Goal: Task Accomplishment & Management: Complete application form

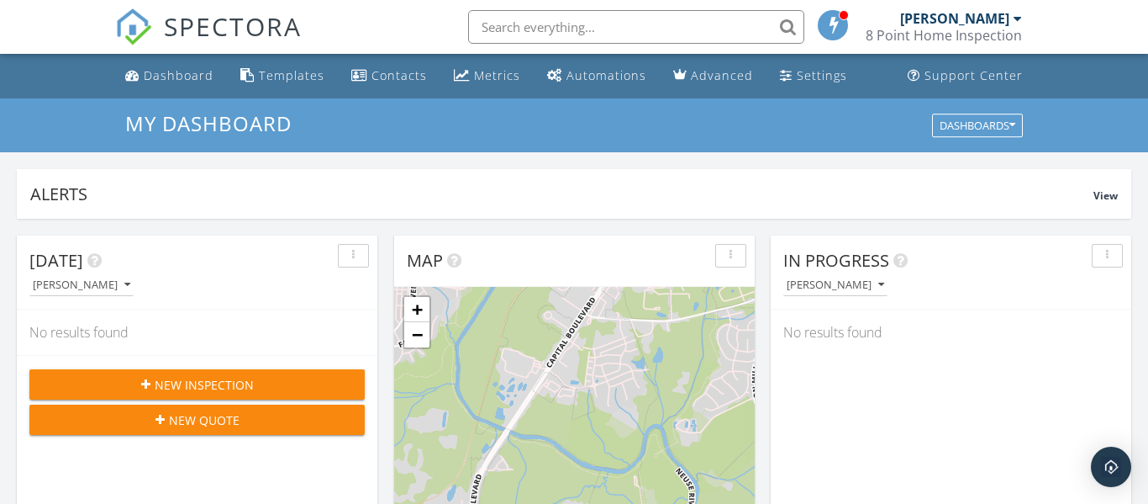
click at [521, 29] on input "text" at bounding box center [636, 27] width 336 height 34
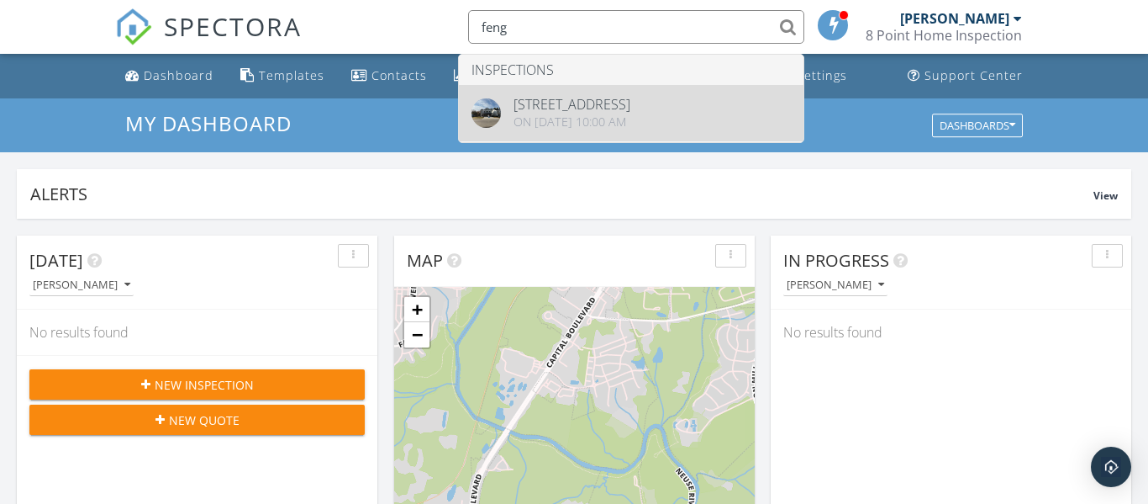
type input "feng"
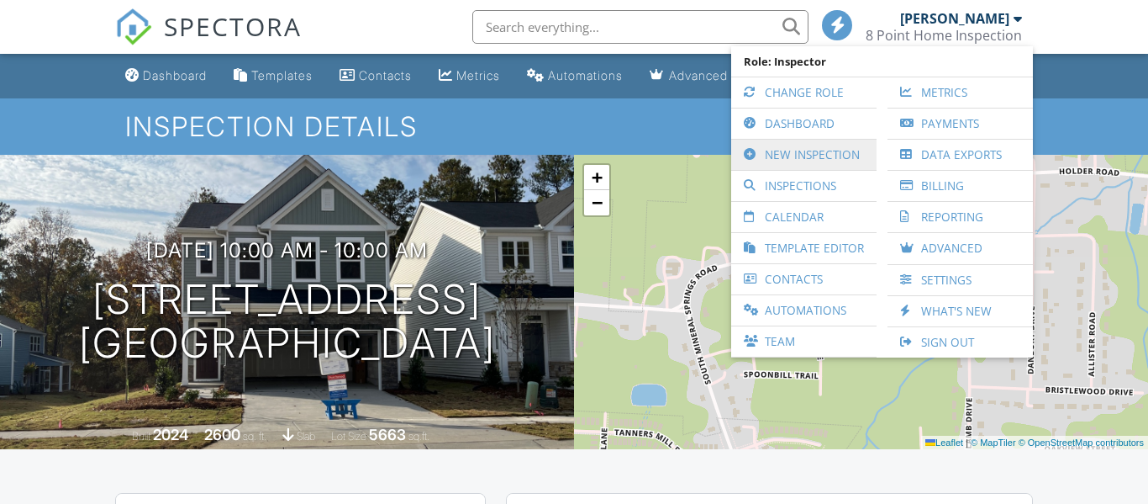
click at [799, 155] on link "New Inspection" at bounding box center [804, 155] width 129 height 30
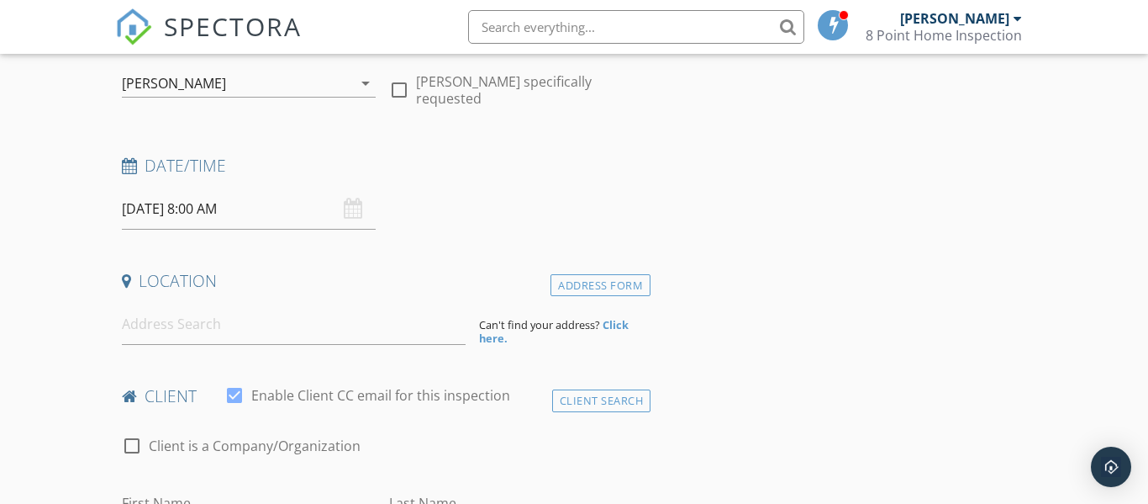
scroll to position [185, 0]
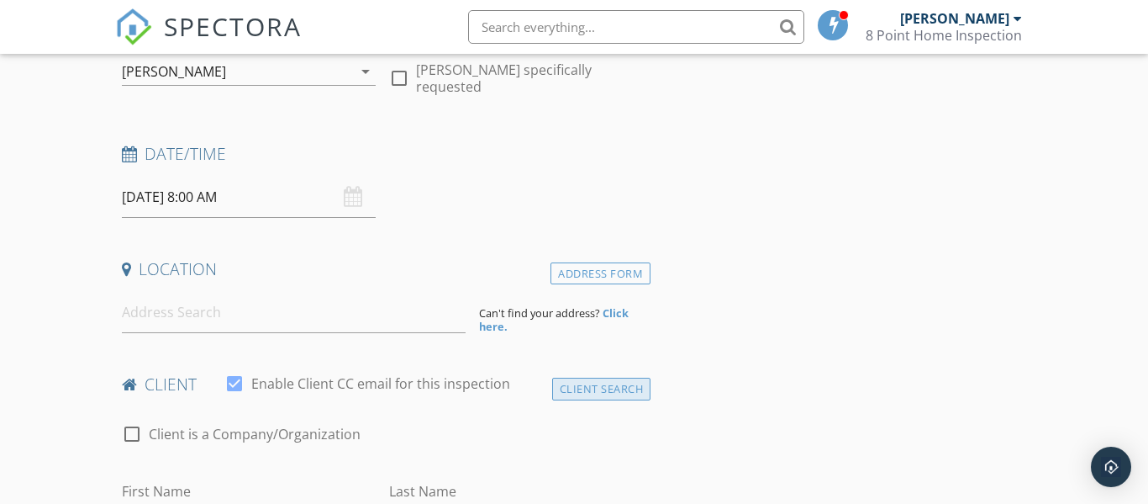
click at [569, 388] on div "Client Search" at bounding box center [601, 388] width 99 height 23
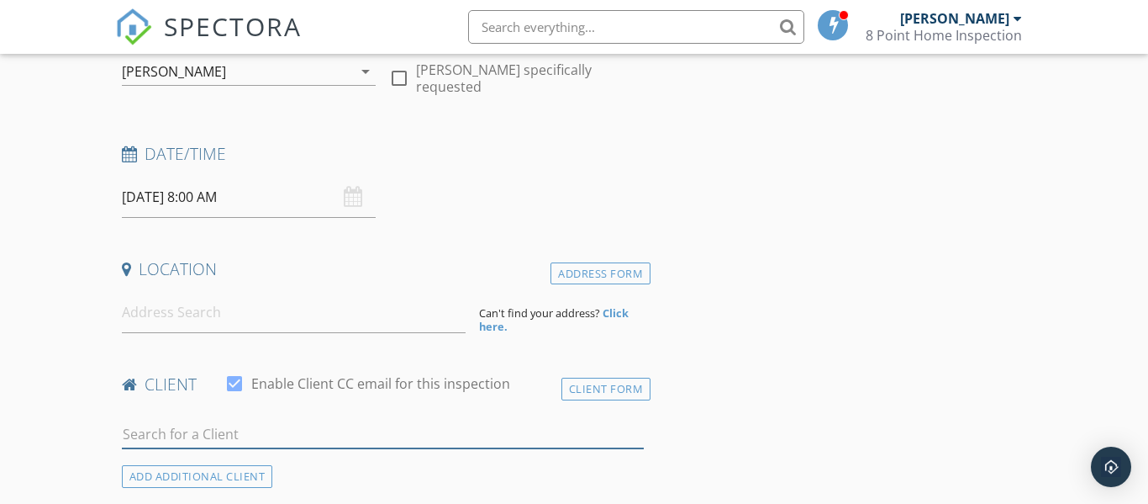
click at [247, 434] on input "text" at bounding box center [383, 434] width 522 height 28
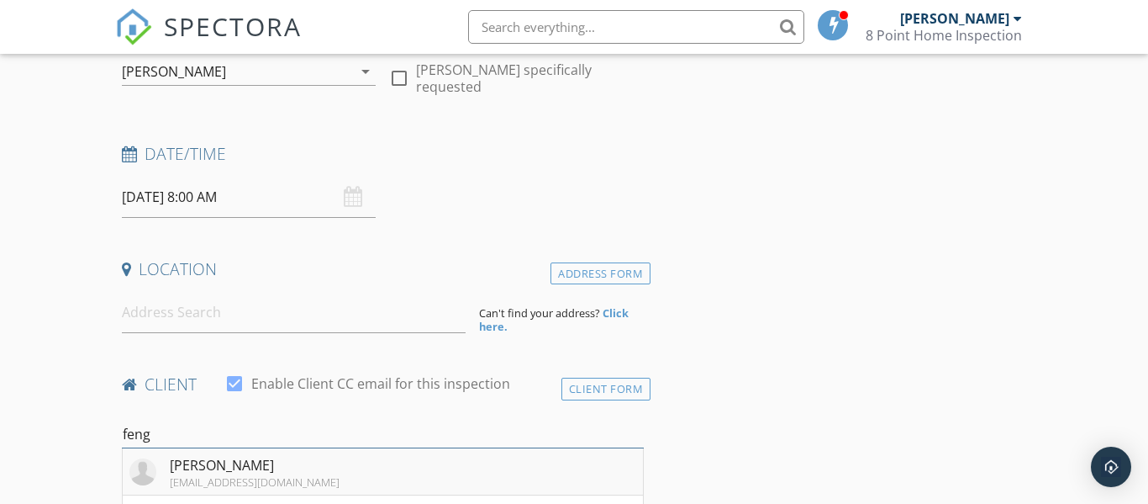
type input "feng"
click at [181, 472] on div "[PERSON_NAME]" at bounding box center [255, 465] width 170 height 20
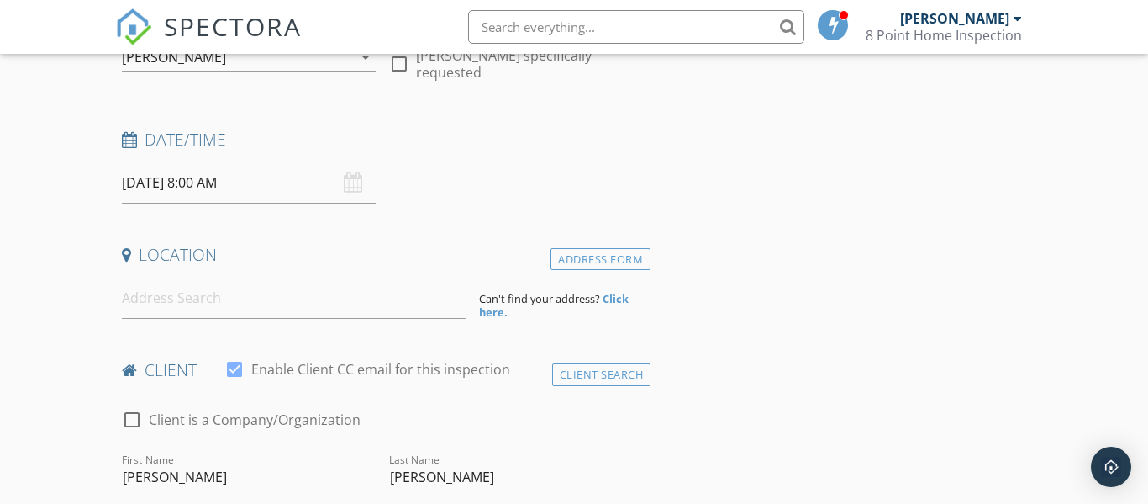
scroll to position [194, 0]
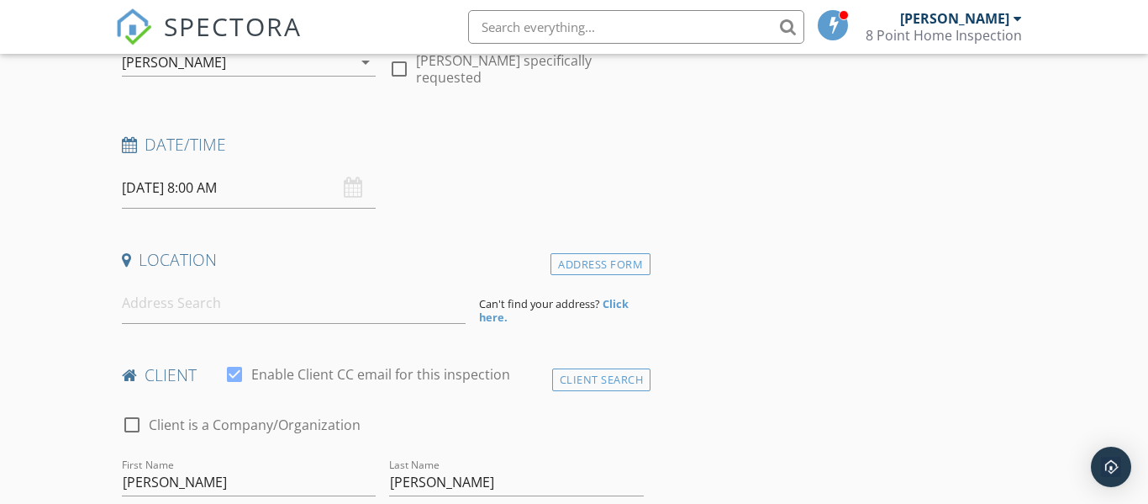
click at [947, 34] on div "8 Point Home Inspection" at bounding box center [944, 35] width 156 height 17
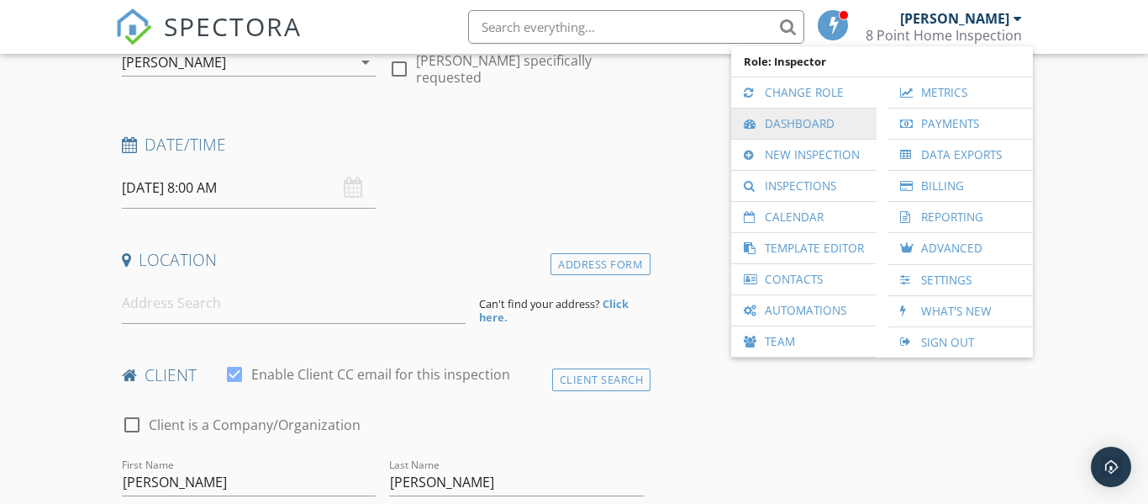
click at [829, 121] on link "Dashboard" at bounding box center [804, 123] width 129 height 30
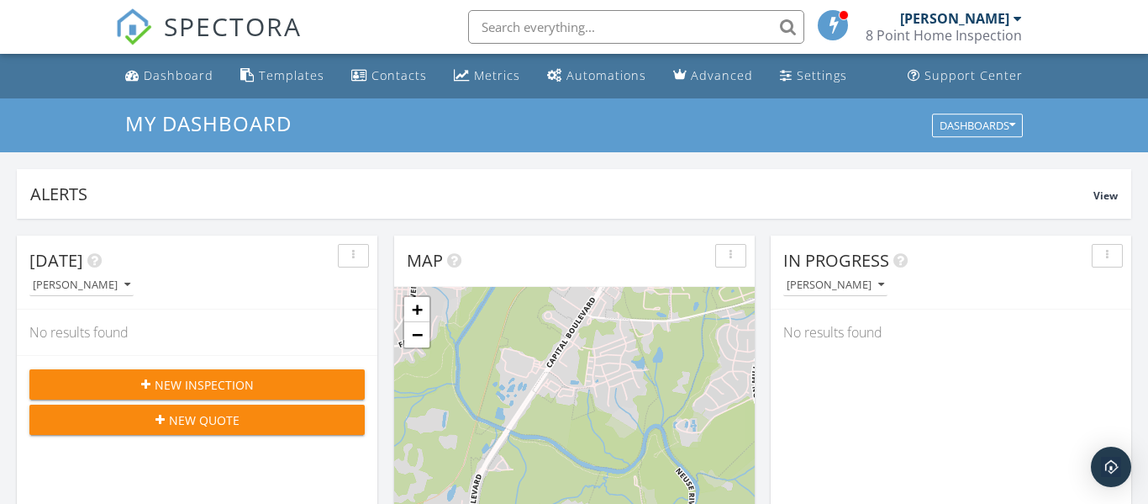
scroll to position [1531, 1149]
click at [539, 25] on input "text" at bounding box center [636, 27] width 336 height 34
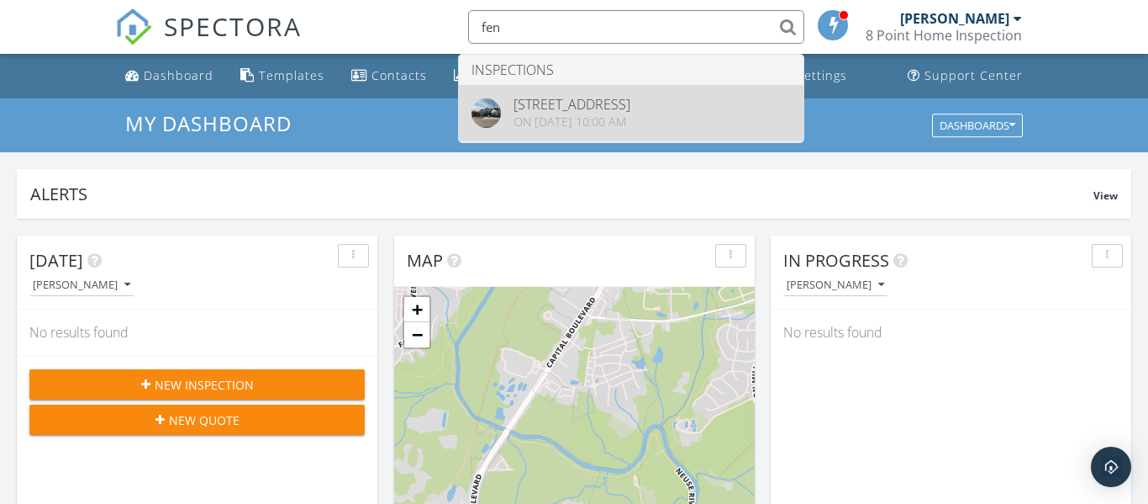
type input "fen"
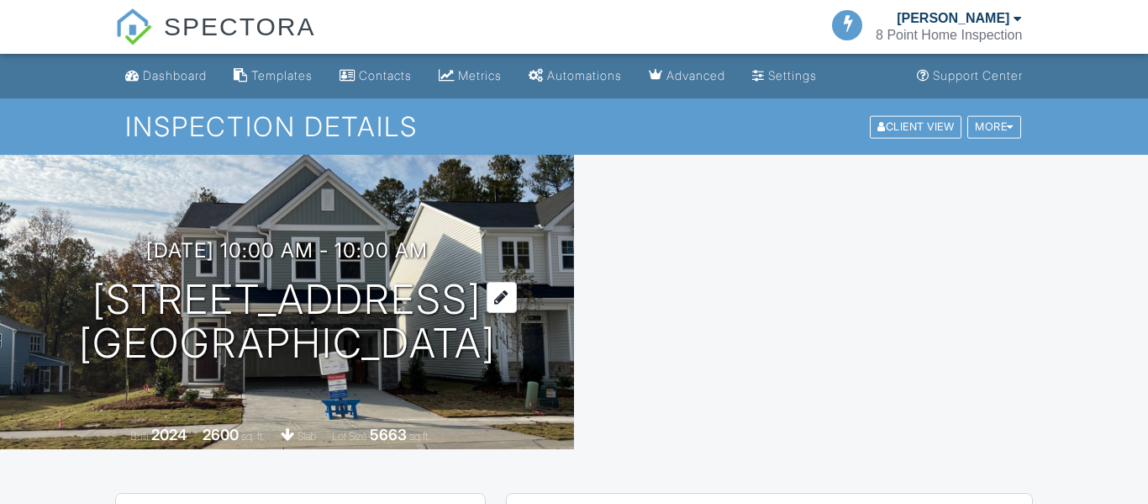
click at [394, 293] on h1 "2252 Cape May Ln Durham, NC 27703" at bounding box center [287, 321] width 417 height 89
click at [282, 305] on h1 "2252 Cape May Ln Durham, NC 27703" at bounding box center [287, 321] width 417 height 89
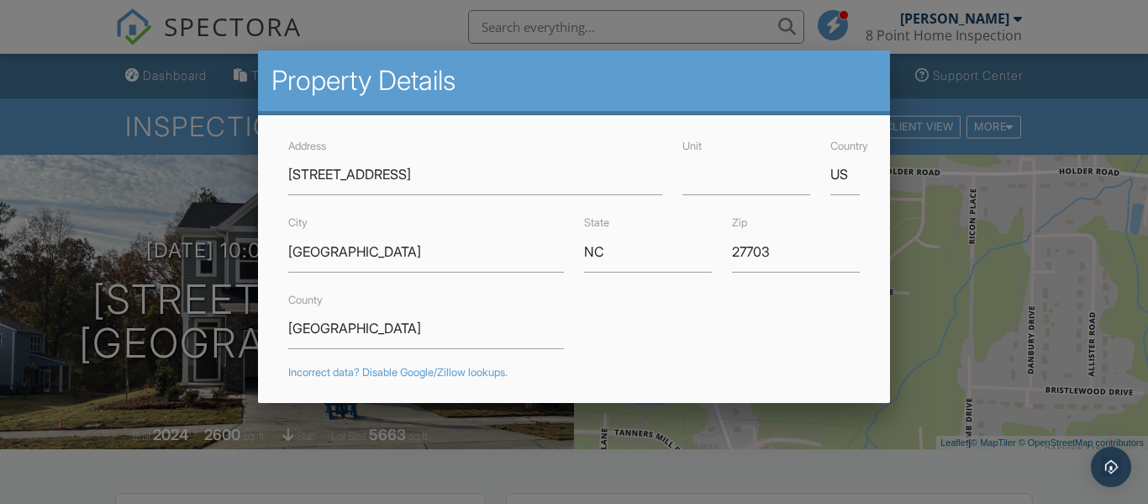
click at [158, 203] on div at bounding box center [574, 231] width 1148 height 630
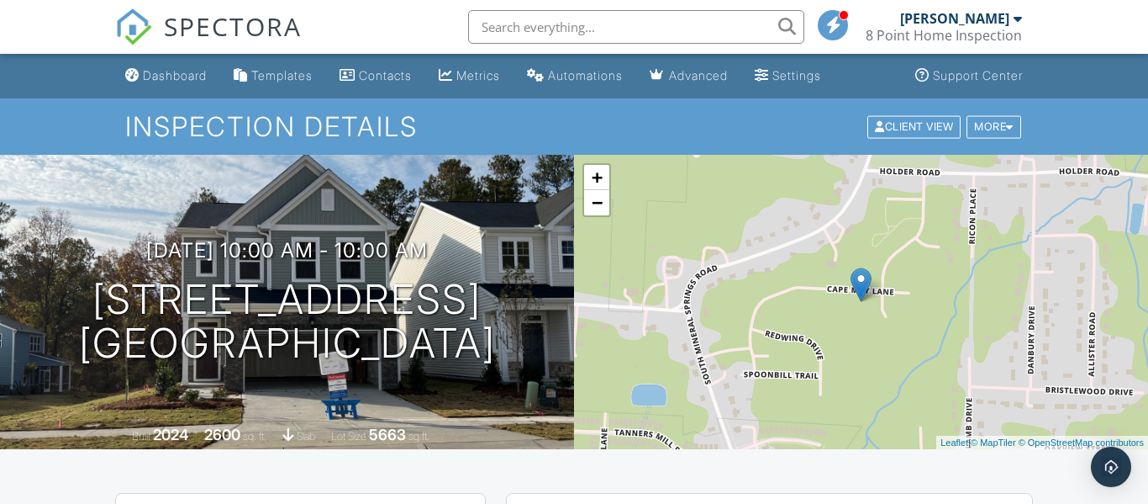
click at [917, 30] on div "8 Point Home Inspection" at bounding box center [944, 35] width 156 height 17
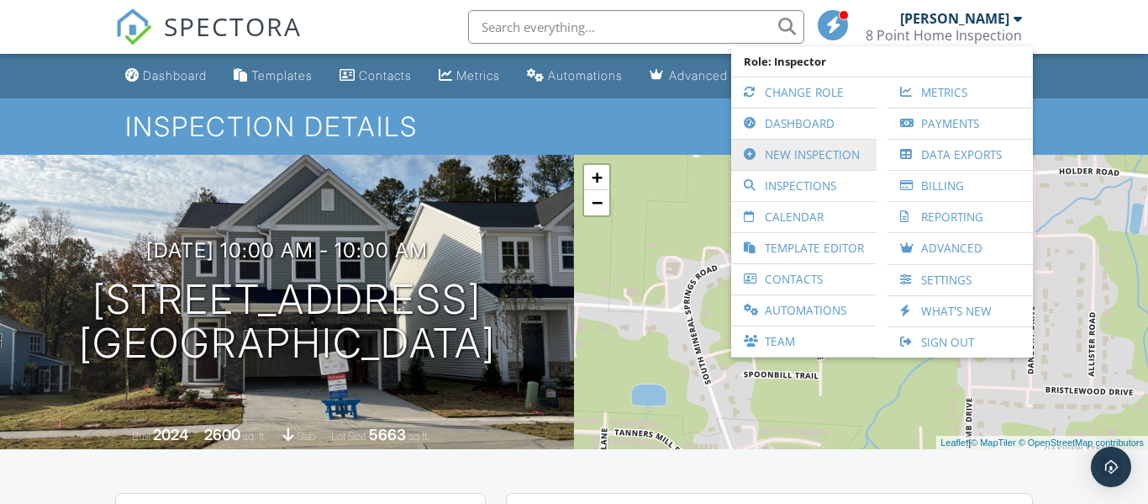
click at [820, 152] on link "New Inspection" at bounding box center [804, 155] width 129 height 30
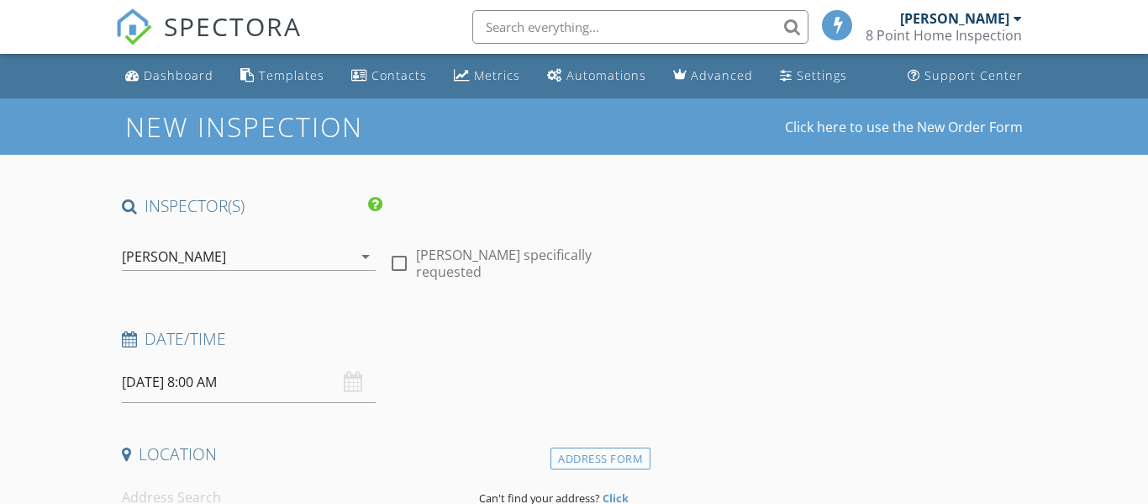
click at [396, 264] on div at bounding box center [399, 263] width 29 height 29
checkbox input "true"
click at [242, 373] on input "[DATE] 8:00 AM" at bounding box center [249, 381] width 255 height 41
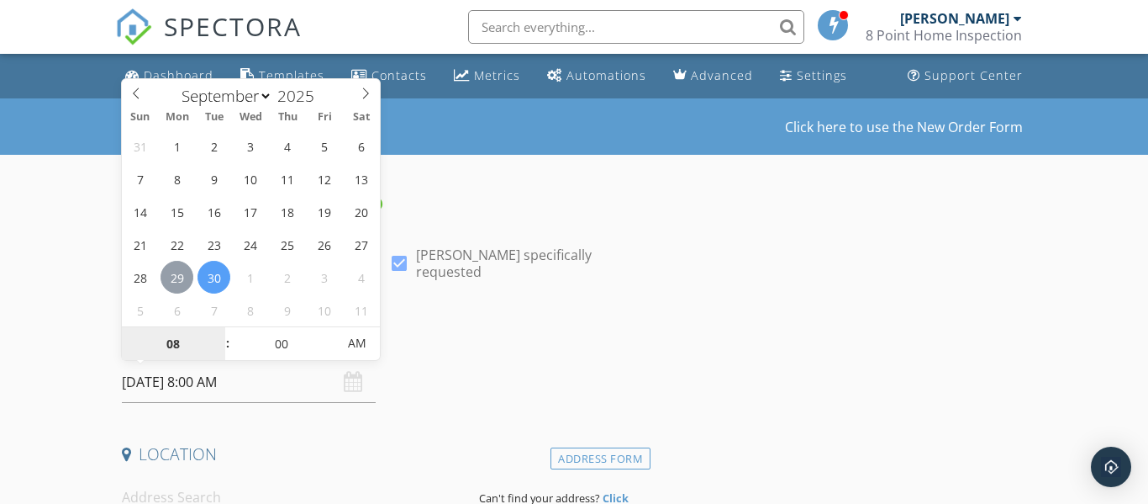
type input "[DATE] 8:00 AM"
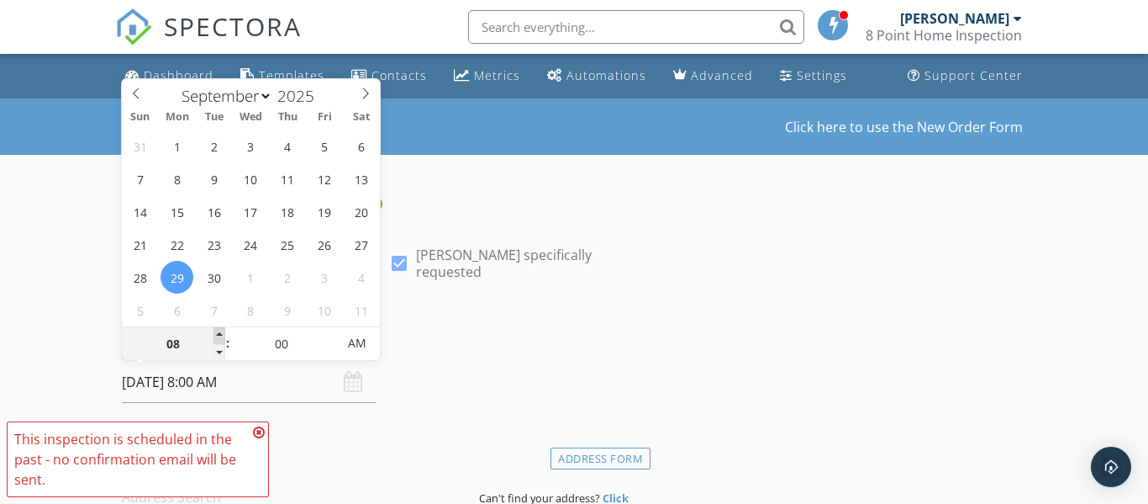
type input "09"
type input "[DATE] 9:00 AM"
click at [215, 330] on span at bounding box center [220, 335] width 12 height 17
type input "10"
type input "[DATE] 10:00 AM"
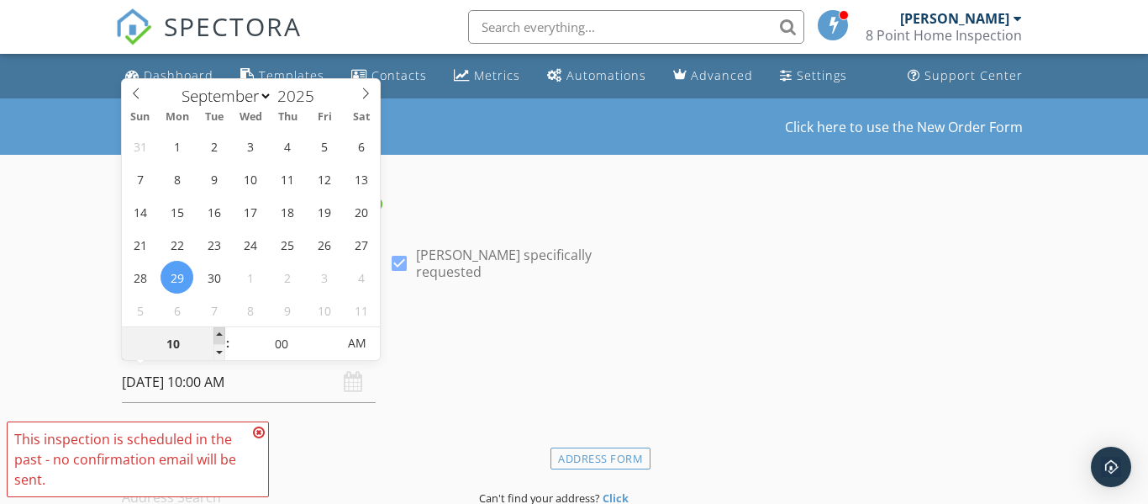
click at [215, 330] on span at bounding box center [220, 335] width 12 height 17
type input "11"
type input "[DATE] 11:00 AM"
click at [215, 330] on span at bounding box center [220, 335] width 12 height 17
type input "12"
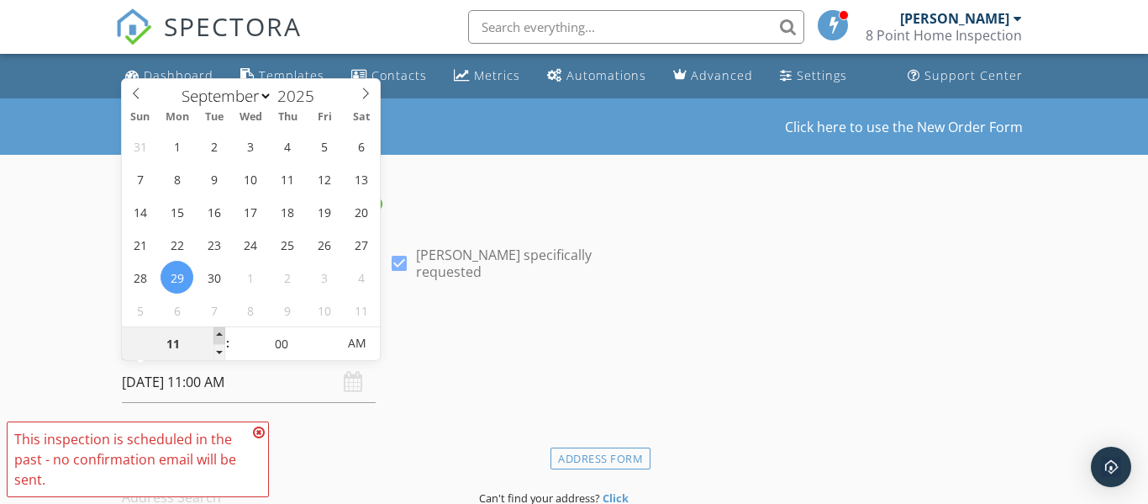
type input "[DATE] 12:00 PM"
click at [215, 330] on span at bounding box center [220, 335] width 12 height 17
type input "01"
type input "[DATE] 1:00 PM"
click at [215, 330] on span at bounding box center [220, 335] width 12 height 17
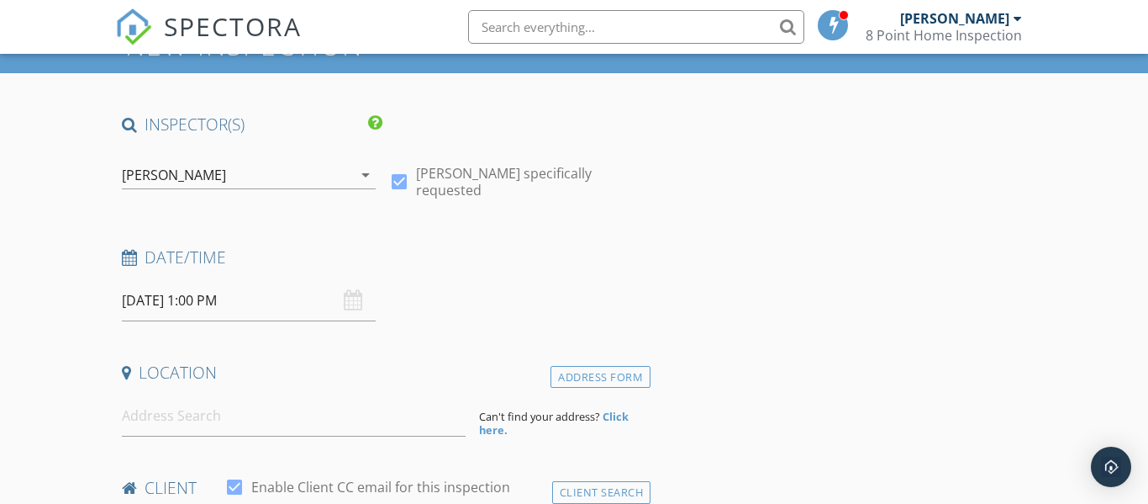
scroll to position [85, 0]
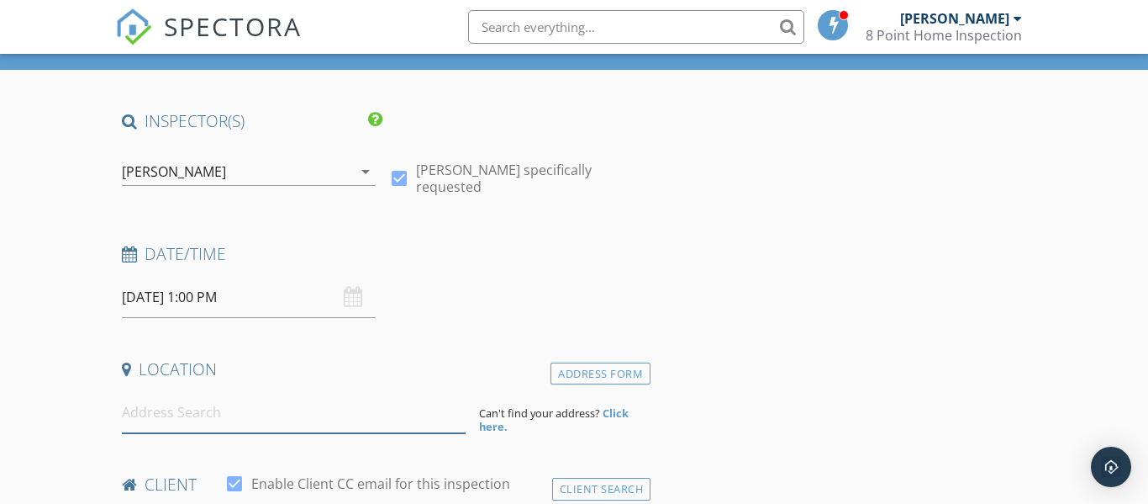
click at [240, 416] on input at bounding box center [294, 412] width 344 height 41
paste input "[STREET_ADDRESS]"
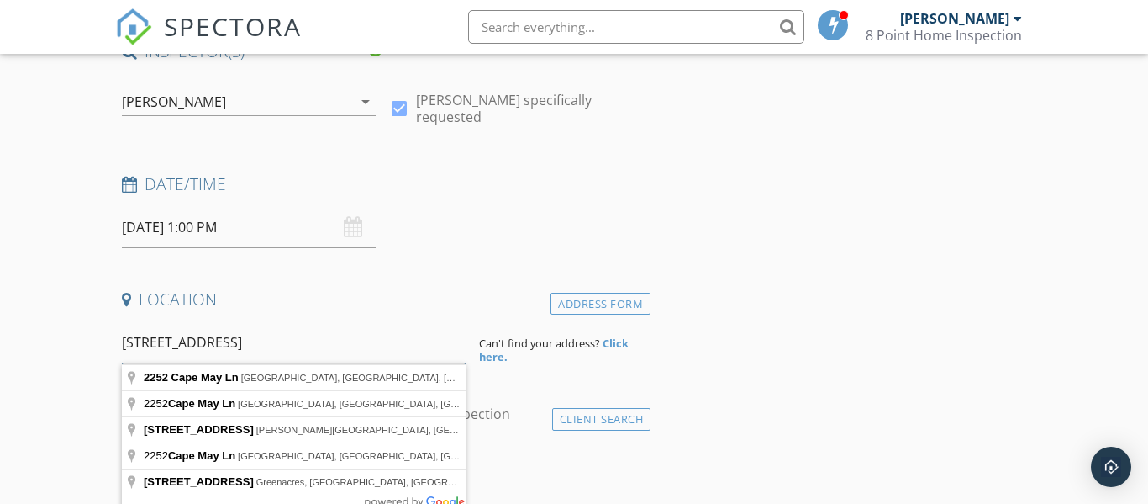
scroll to position [169, 0]
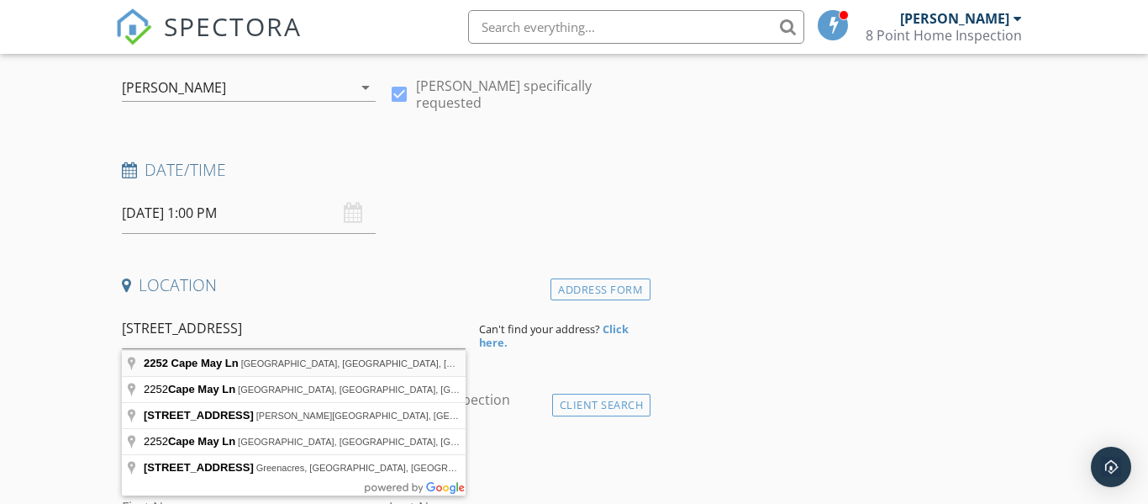
type input "[STREET_ADDRESS]"
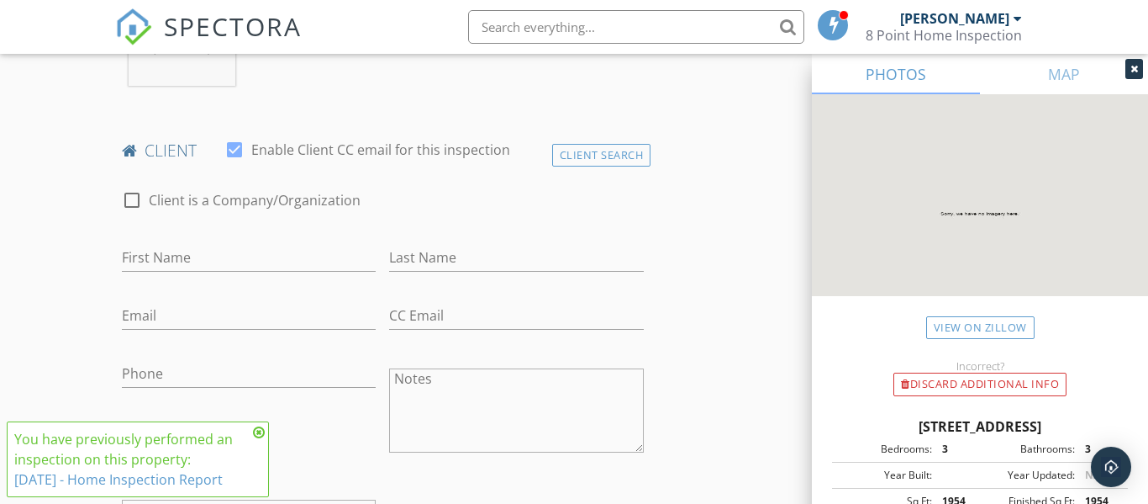
scroll to position [769, 0]
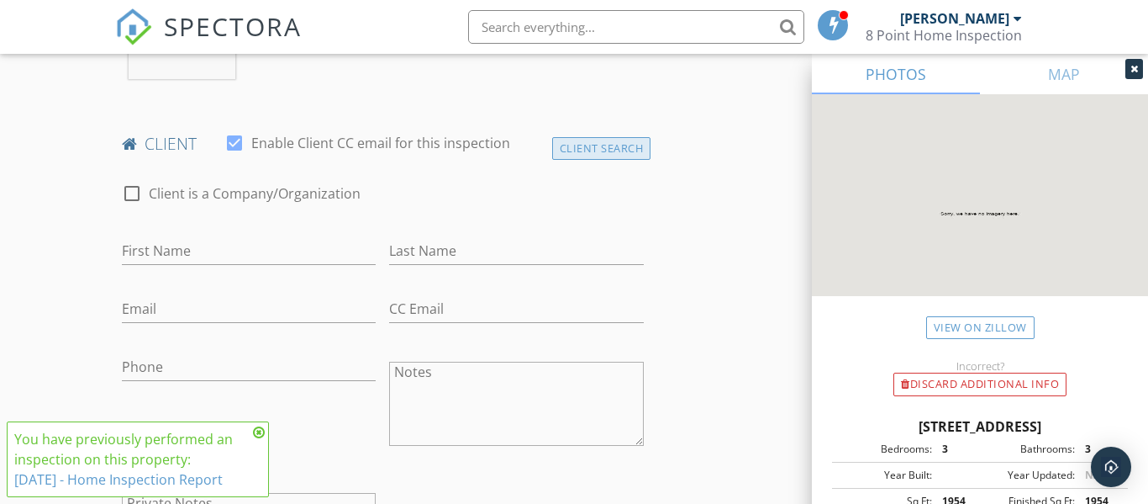
click at [571, 160] on div "Client Search" at bounding box center [601, 148] width 99 height 23
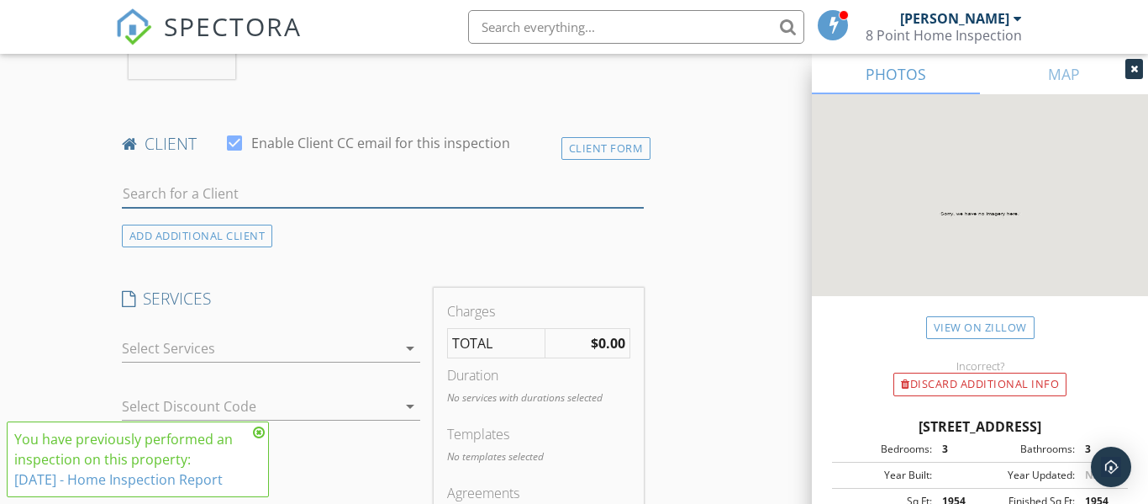
click at [229, 202] on input "text" at bounding box center [383, 194] width 522 height 28
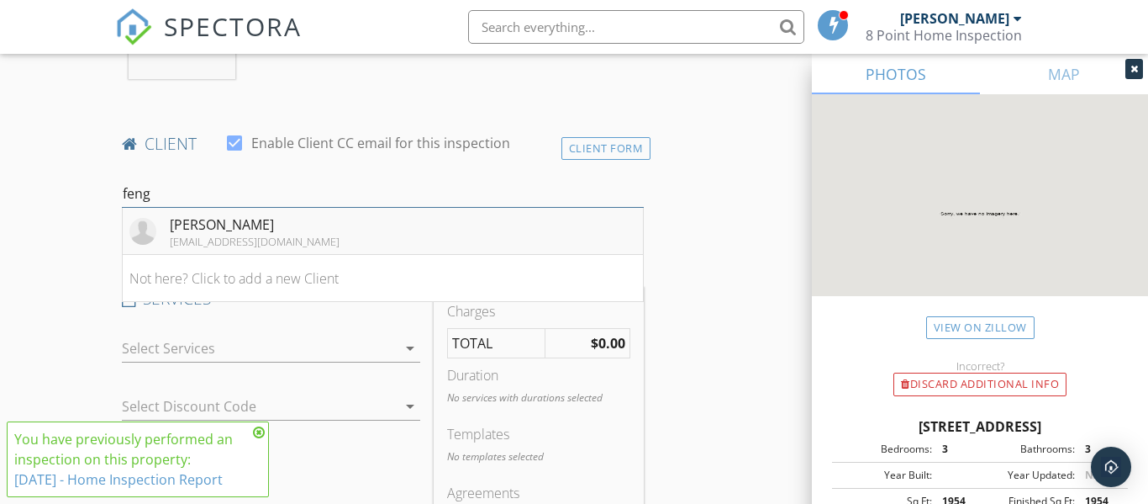
type input "feng"
click at [180, 248] on div "[EMAIL_ADDRESS][DOMAIN_NAME]" at bounding box center [255, 241] width 170 height 13
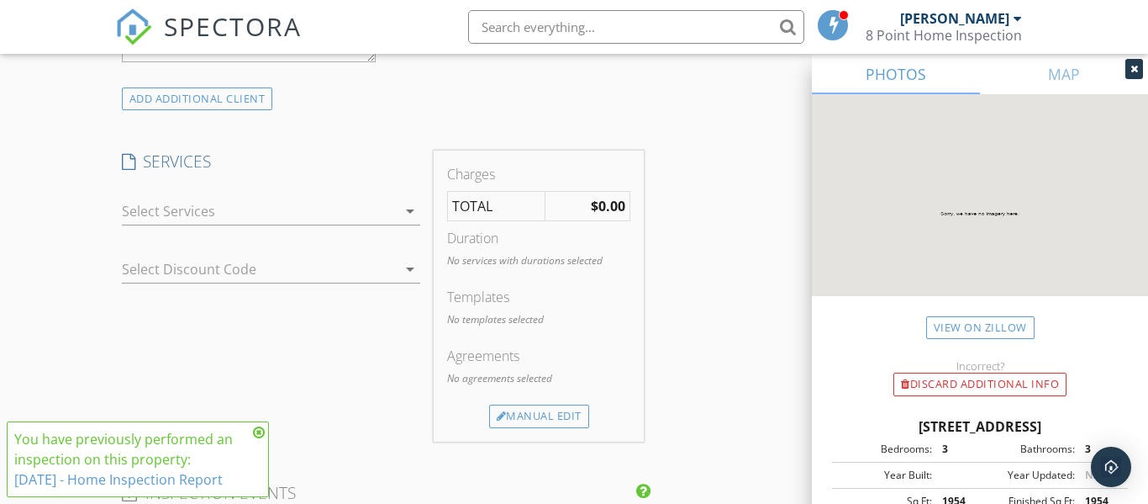
scroll to position [1286, 0]
click at [300, 222] on div at bounding box center [260, 208] width 276 height 27
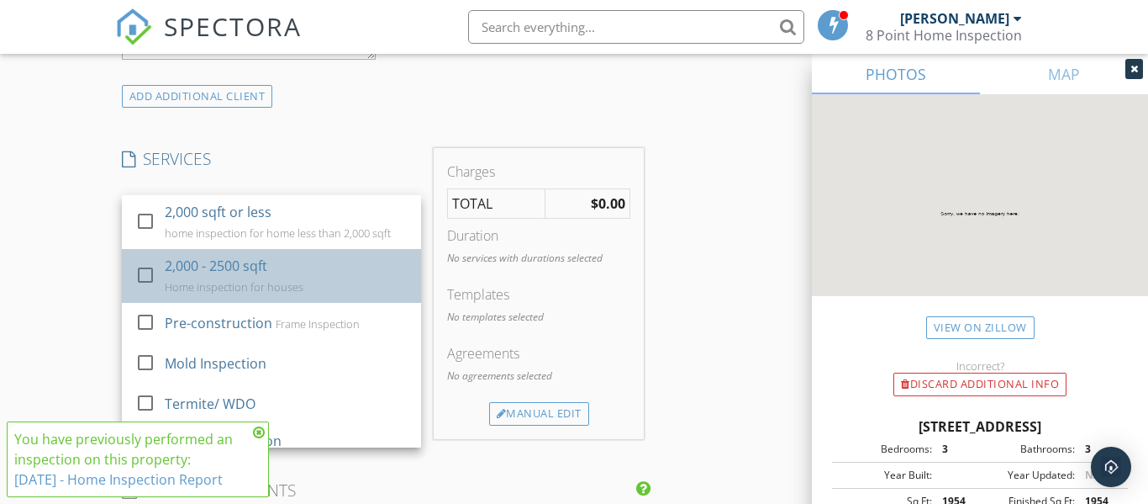
click at [294, 272] on div "2,000 - 2500 sqft Home inspection for houses" at bounding box center [286, 276] width 243 height 54
checkbox input "false"
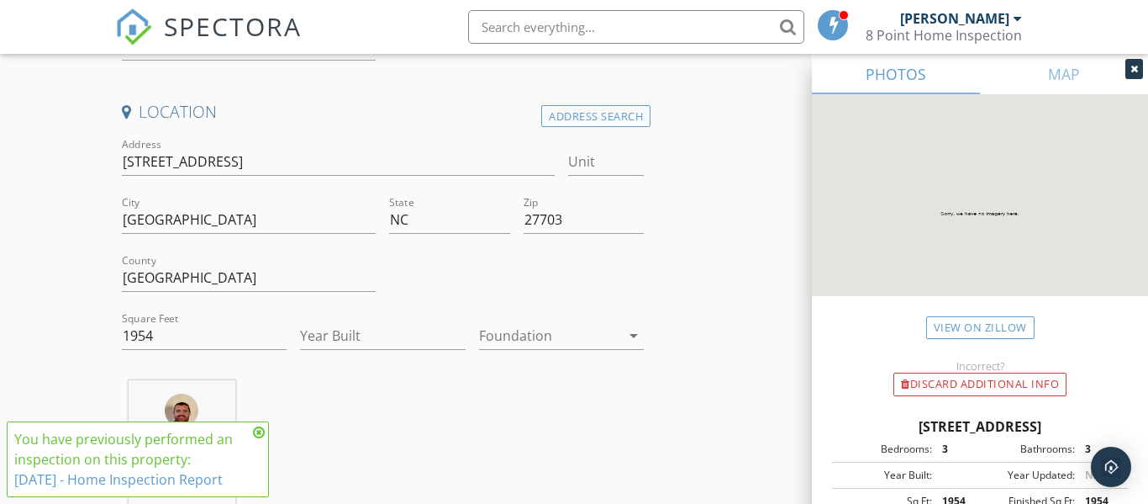
scroll to position [368, 0]
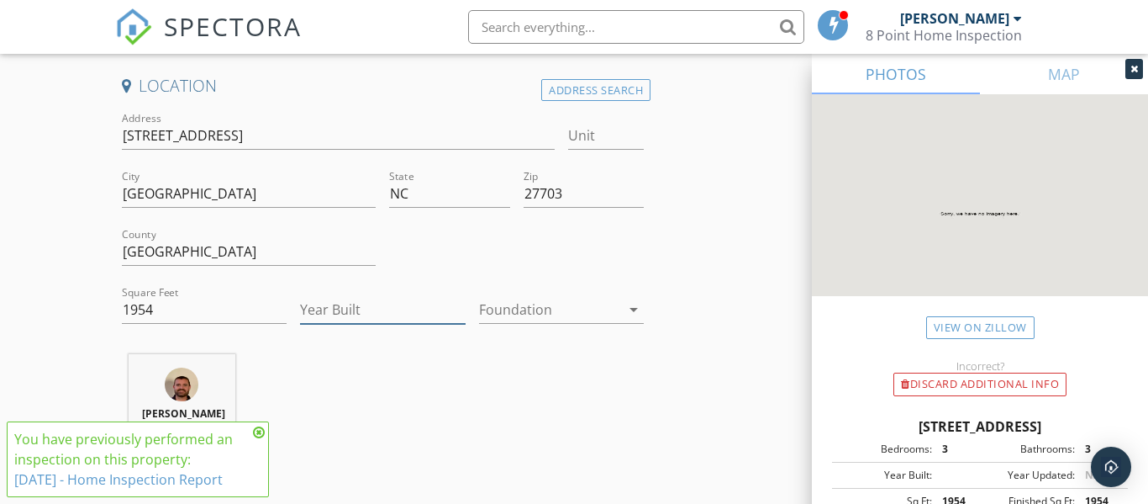
click at [330, 304] on input "Year Built" at bounding box center [382, 310] width 165 height 28
type input "2024"
click at [548, 309] on div at bounding box center [549, 309] width 141 height 27
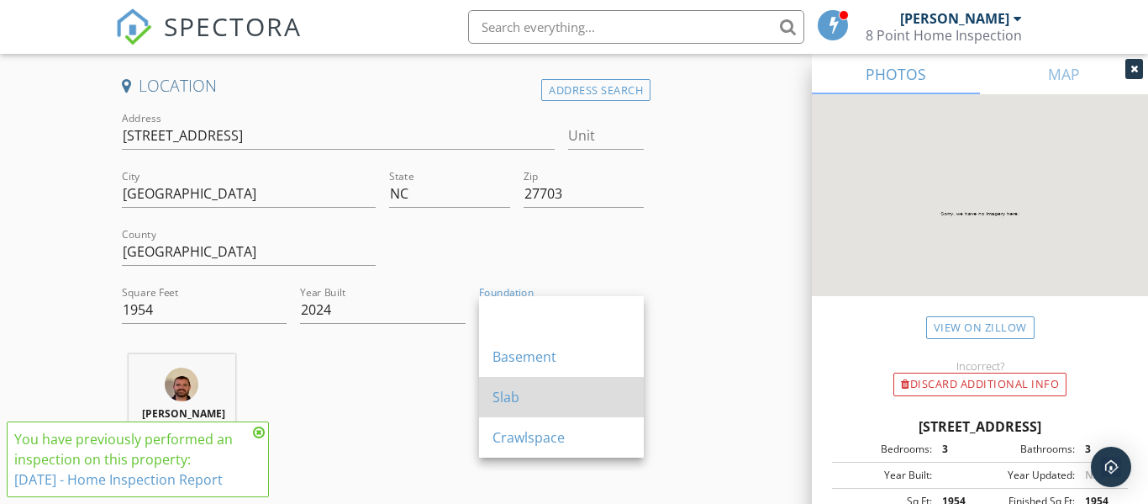
click at [537, 397] on div "Slab" at bounding box center [562, 397] width 138 height 20
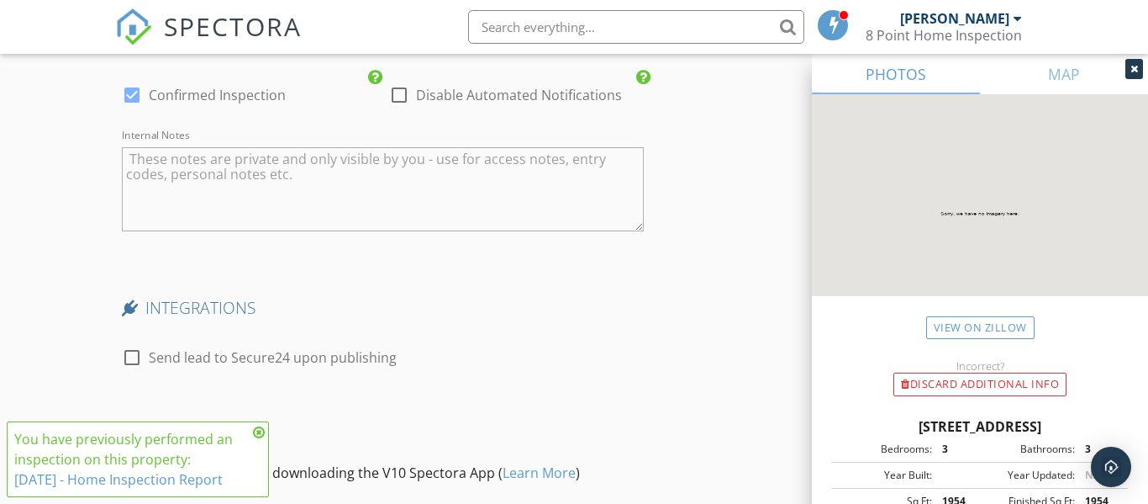
scroll to position [2659, 0]
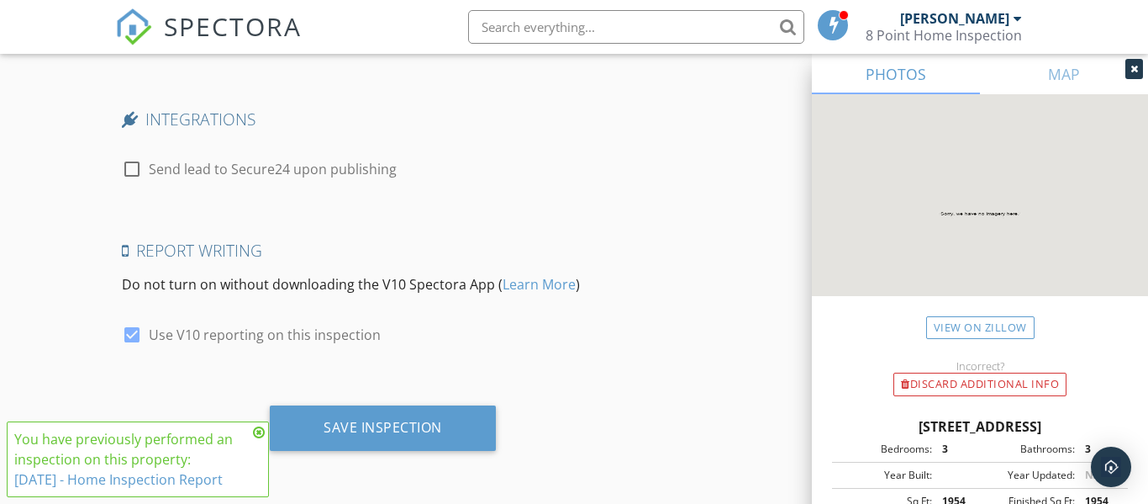
click at [132, 170] on div at bounding box center [132, 169] width 29 height 29
checkbox input "true"
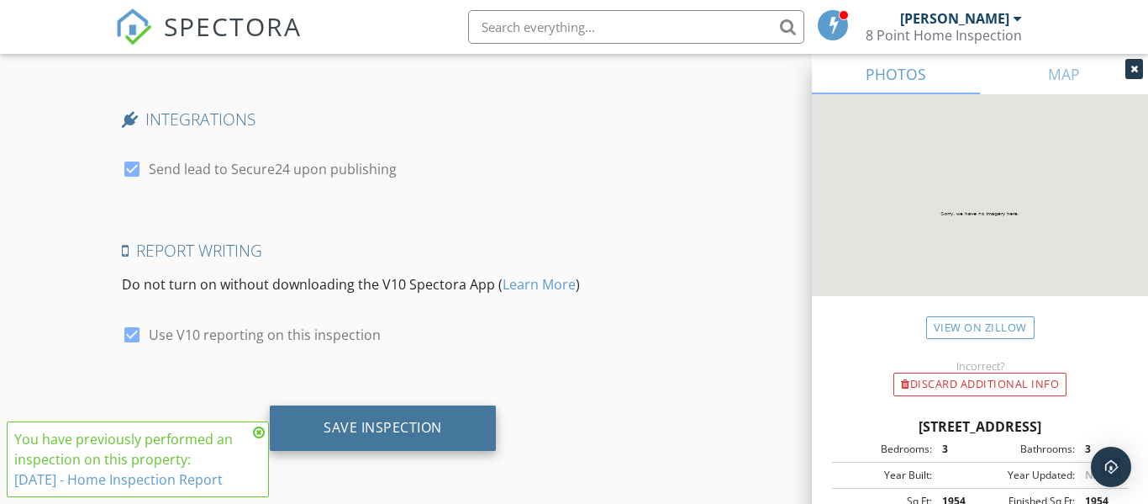
click at [331, 414] on div "Save Inspection" at bounding box center [383, 427] width 226 height 45
